Goal: Task Accomplishment & Management: Manage account settings

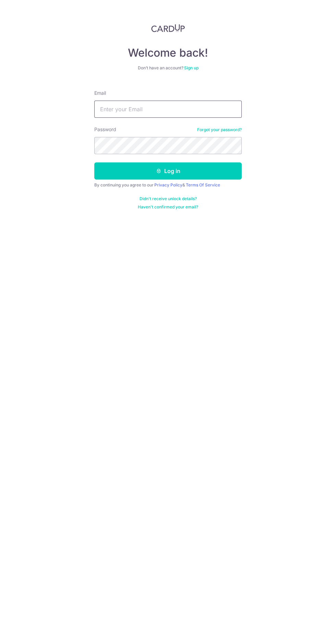
click at [201, 108] on input "Email" at bounding box center [168, 109] width 148 height 17
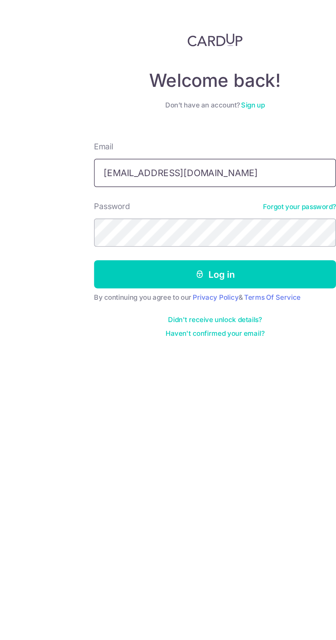
click at [121, 110] on input "gw963.l@gmail.com" at bounding box center [168, 109] width 148 height 17
click at [129, 108] on input "gw963.llme@gmail.com" at bounding box center [168, 109] width 148 height 17
type input "[DOMAIN_NAME][EMAIL_ADDRESS][DOMAIN_NAME]"
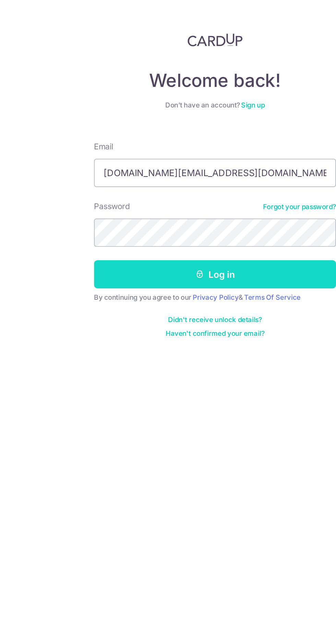
click at [221, 166] on button "Log in" at bounding box center [168, 170] width 148 height 17
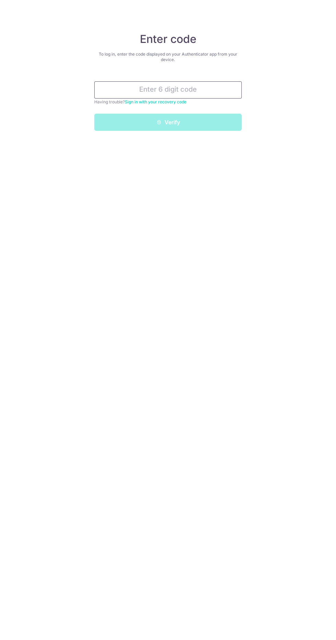
click at [207, 90] on input "text" at bounding box center [168, 89] width 148 height 17
click at [209, 91] on input "text" at bounding box center [168, 89] width 148 height 17
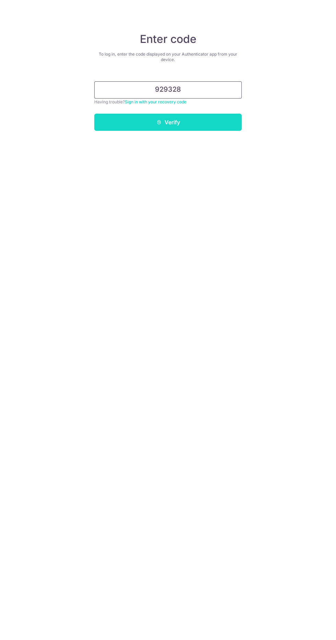
type input "929328"
click at [230, 127] on button "Verify" at bounding box center [168, 122] width 148 height 17
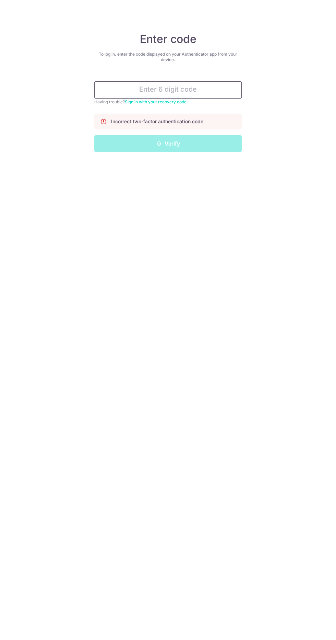
click at [203, 90] on input "text" at bounding box center [168, 89] width 148 height 17
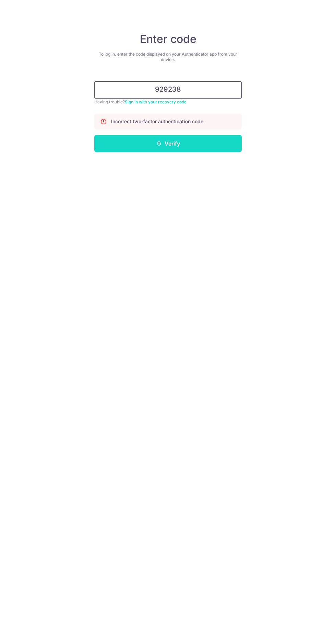
type input "929238"
click at [213, 143] on button "Verify" at bounding box center [168, 143] width 148 height 17
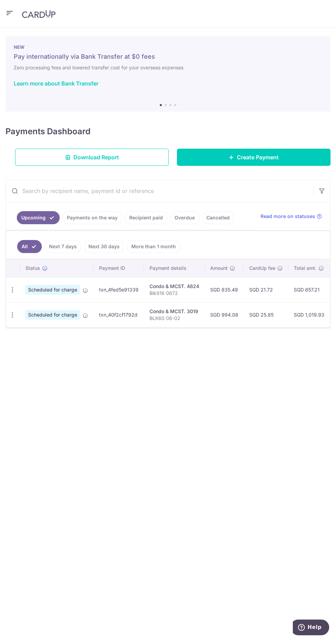
click at [147, 216] on link "Recipient paid" at bounding box center [146, 217] width 43 height 13
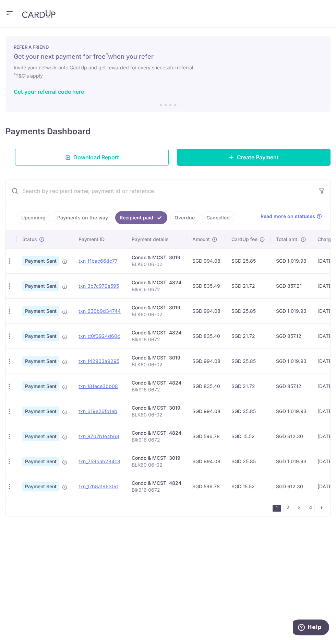
scroll to position [0, 1]
click at [28, 217] on link "Upcoming" at bounding box center [33, 217] width 33 height 13
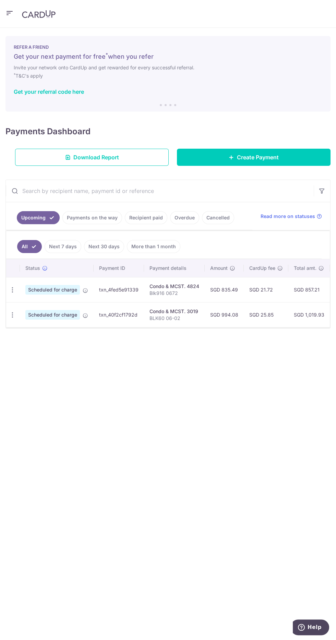
click at [205, 287] on td "SGD 835.49" at bounding box center [224, 289] width 39 height 25
click at [12, 288] on icon "button" at bounding box center [12, 289] width 7 height 7
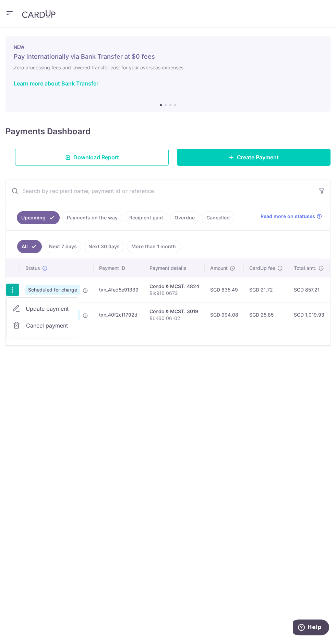
click at [60, 304] on span "Update payment" at bounding box center [49, 308] width 47 height 8
radio input "true"
type input "835.49"
type input "12/11/2025"
type input "Blk916 0672"
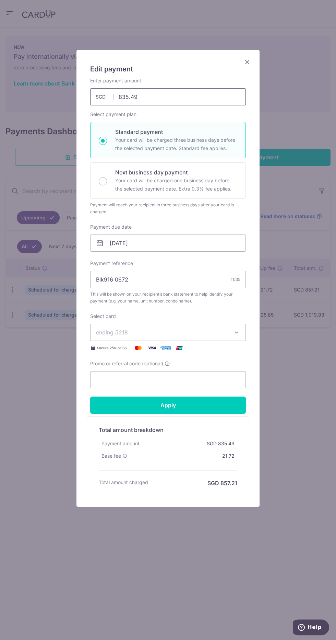
click at [175, 97] on input "835.49" at bounding box center [168, 96] width 156 height 17
type input "8"
click at [187, 95] on input "954.39" at bounding box center [168, 96] width 156 height 17
type input "954.35"
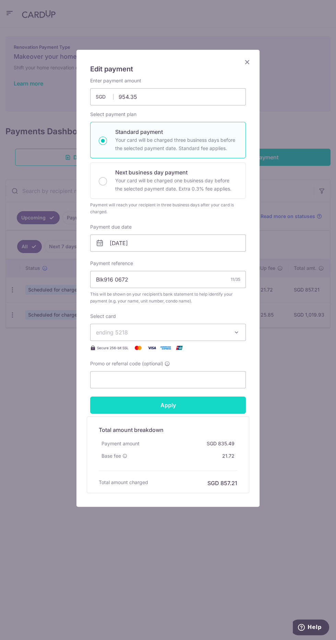
click at [231, 402] on input "Apply" at bounding box center [168, 404] width 156 height 17
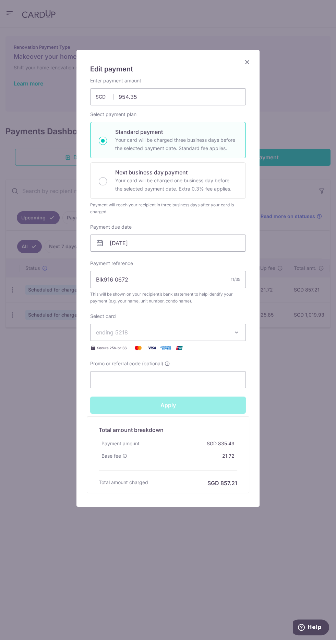
type input "Successfully Applied"
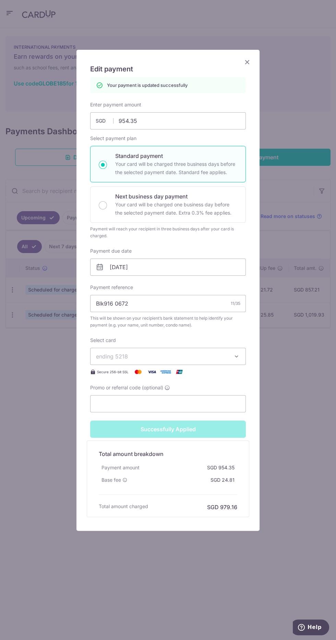
click at [247, 62] on icon "Close" at bounding box center [247, 62] width 8 height 9
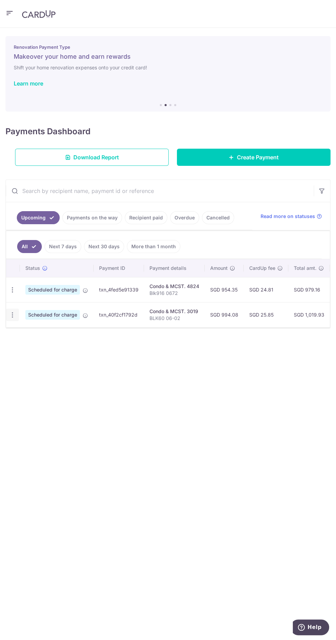
click at [12, 313] on icon "button" at bounding box center [12, 314] width 7 height 7
click at [244, 430] on div at bounding box center [168, 320] width 336 height 640
click at [314, 164] on link "Create Payment" at bounding box center [254, 157] width 154 height 17
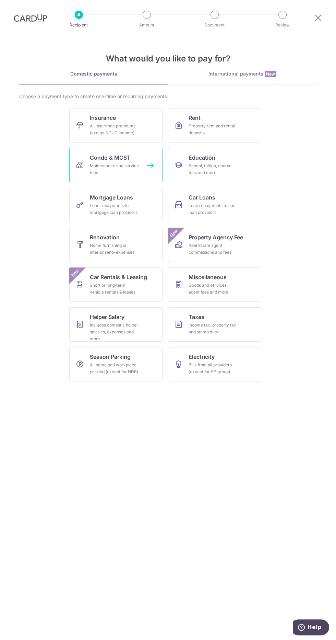
click at [129, 160] on span "Condo & MCST" at bounding box center [110, 157] width 41 height 8
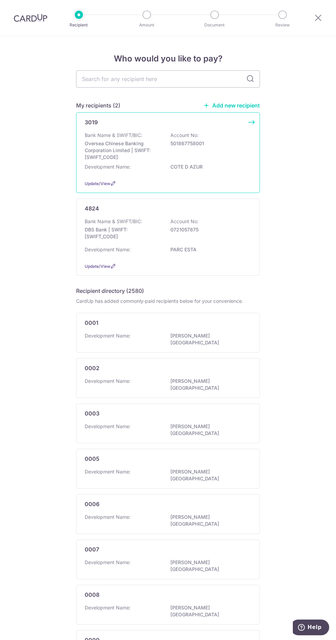
click at [220, 153] on div "Bank Name & SWIFT/BIC: Oversea Chinese Banking Corporation Limited | SWIFT: [SW…" at bounding box center [168, 146] width 167 height 29
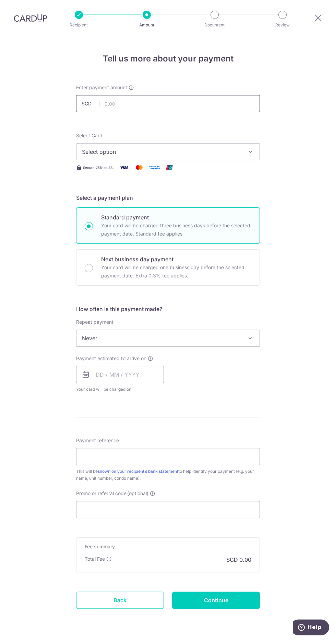
click at [224, 103] on input "text" at bounding box center [168, 103] width 184 height 17
type input "994.08"
click at [231, 152] on span "Select option" at bounding box center [162, 152] width 160 height 8
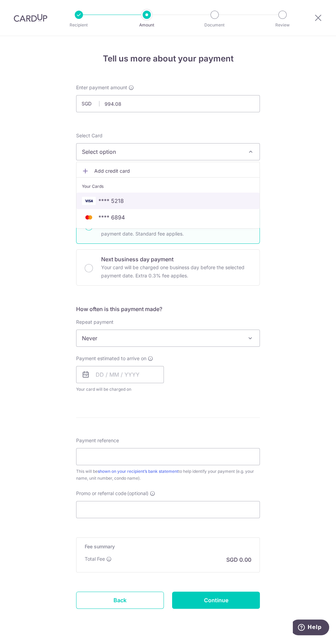
click at [244, 201] on span "**** 5218" at bounding box center [168, 201] width 172 height 8
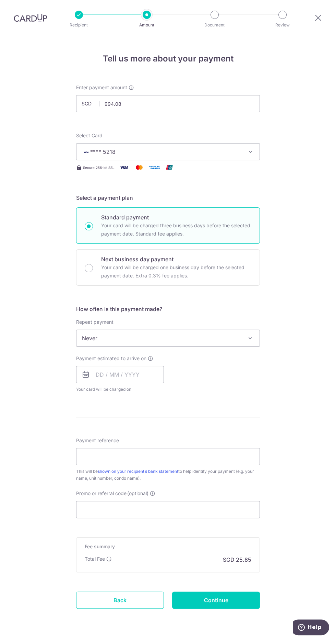
click at [251, 337] on span at bounding box center [250, 338] width 8 height 8
select select "4"
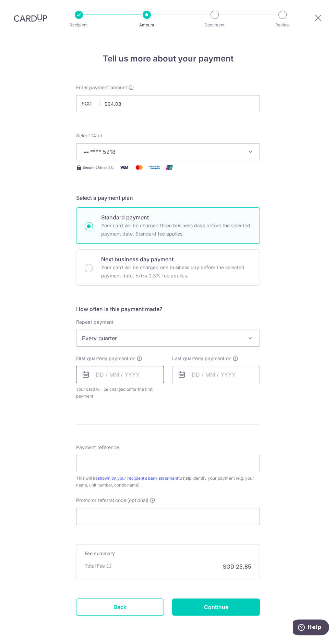
click at [126, 376] on input "text" at bounding box center [120, 374] width 88 height 17
click at [175, 392] on link "Next" at bounding box center [173, 393] width 8 height 8
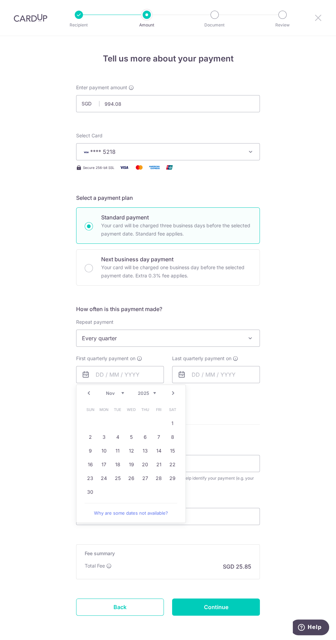
click at [316, 19] on icon at bounding box center [318, 17] width 8 height 9
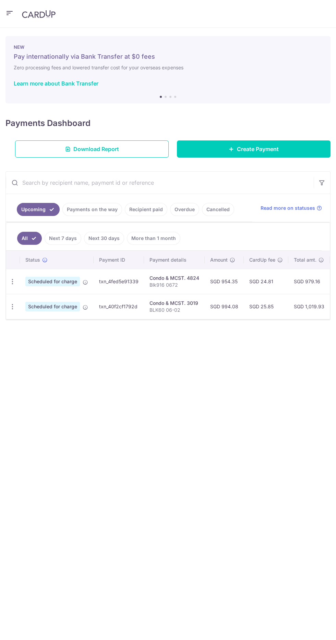
click at [152, 281] on p "Blk916 0672" at bounding box center [175, 284] width 50 height 7
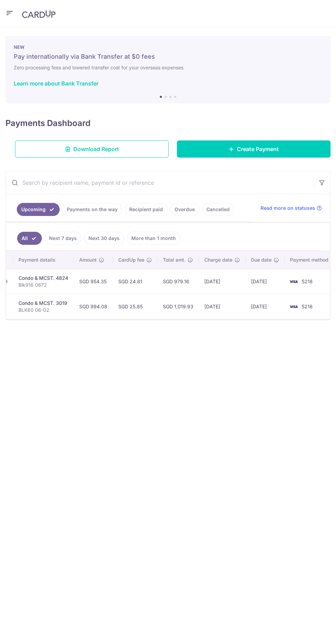
scroll to position [0, 134]
